Goal: Task Accomplishment & Management: Check status

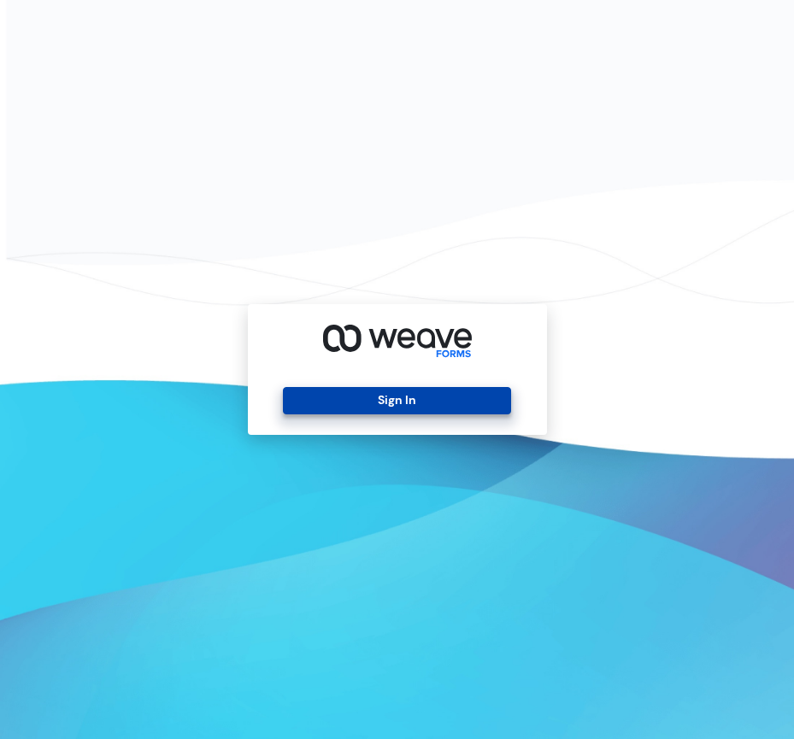
click at [390, 401] on button "Sign In" at bounding box center [397, 400] width 228 height 27
